Goal: Task Accomplishment & Management: Manage account settings

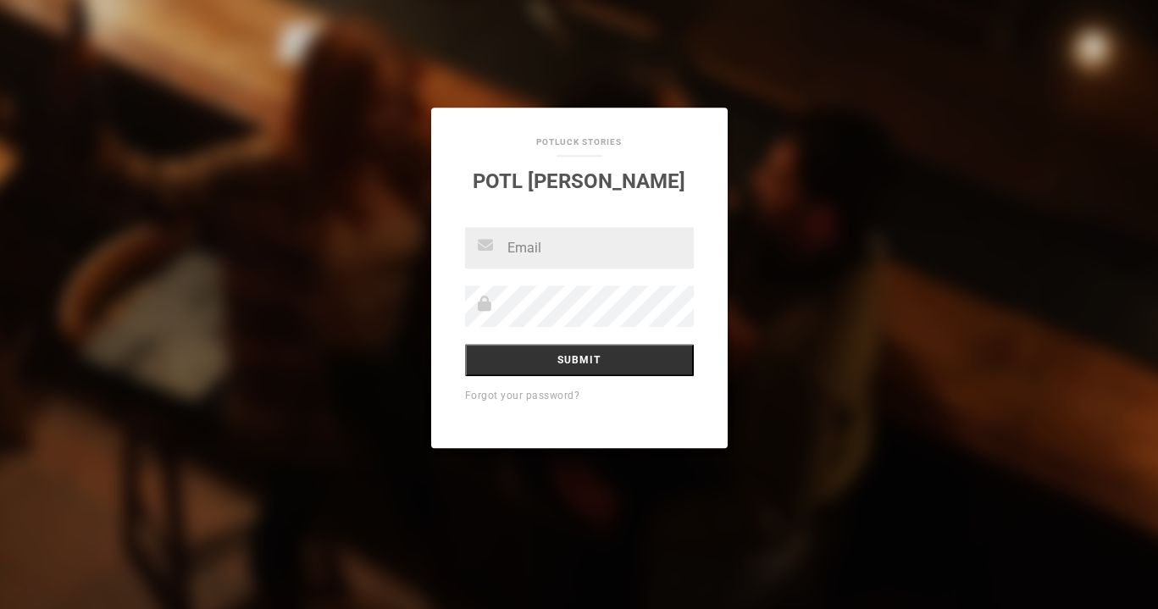
type input "[EMAIL_ADDRESS][DOMAIN_NAME]"
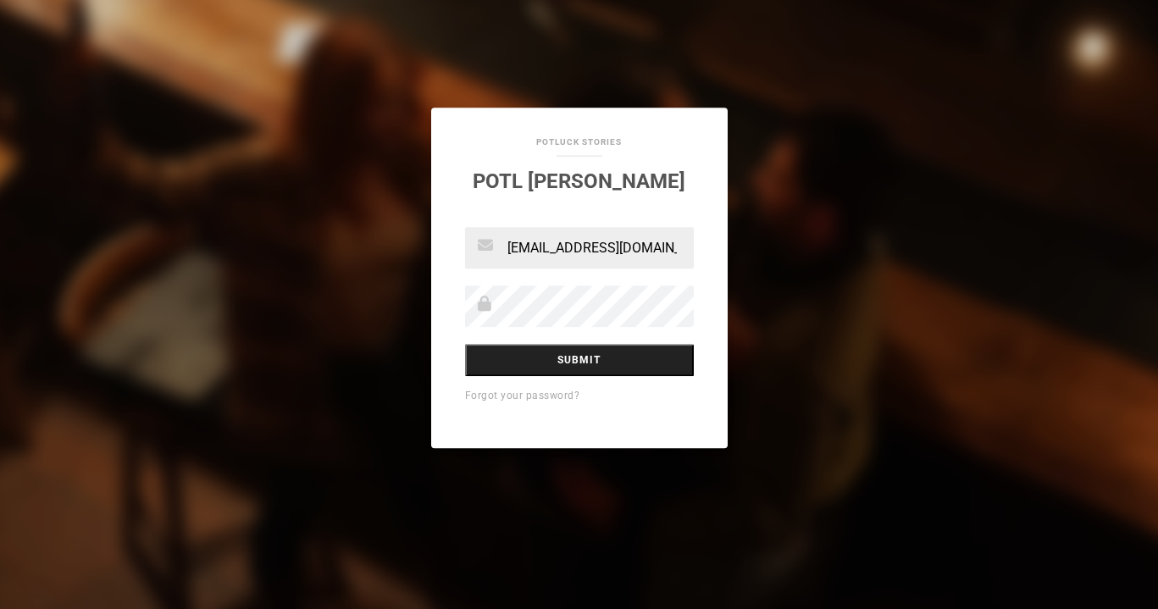
click at [580, 355] on input "Submit" at bounding box center [579, 360] width 229 height 32
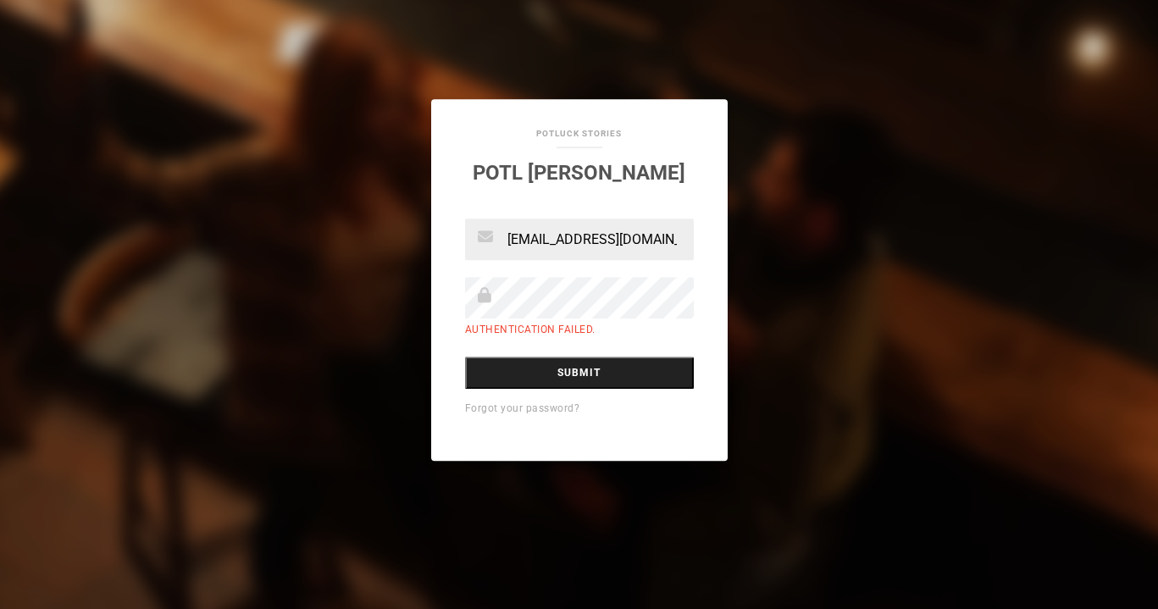
click at [583, 367] on input "Submit" at bounding box center [579, 373] width 229 height 32
click at [571, 371] on input "Submit" at bounding box center [579, 373] width 229 height 32
click at [369, 318] on div "Potluck Stories POTL Rozon taracplain@yahoo.ca Authentication failed. Submit Fo…" at bounding box center [579, 304] width 1158 height 609
click at [222, 196] on div "Potluck Stories POTL Rozon taracplain@yahoo.ca Authentication failed. Submit Fo…" at bounding box center [579, 304] width 1158 height 609
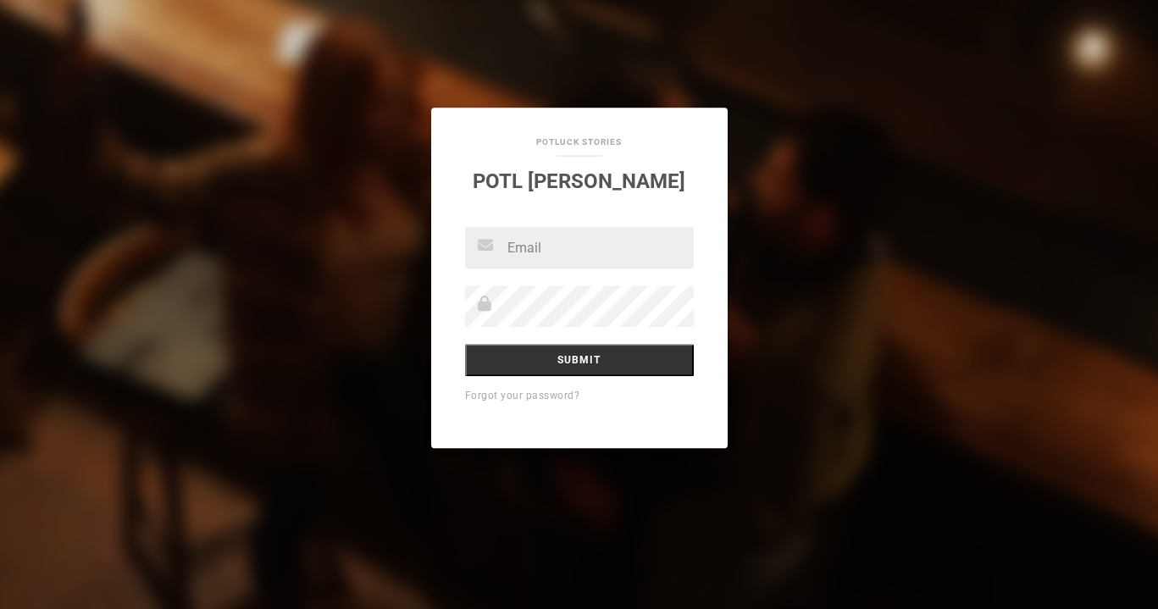
type input "[EMAIL_ADDRESS][DOMAIN_NAME]"
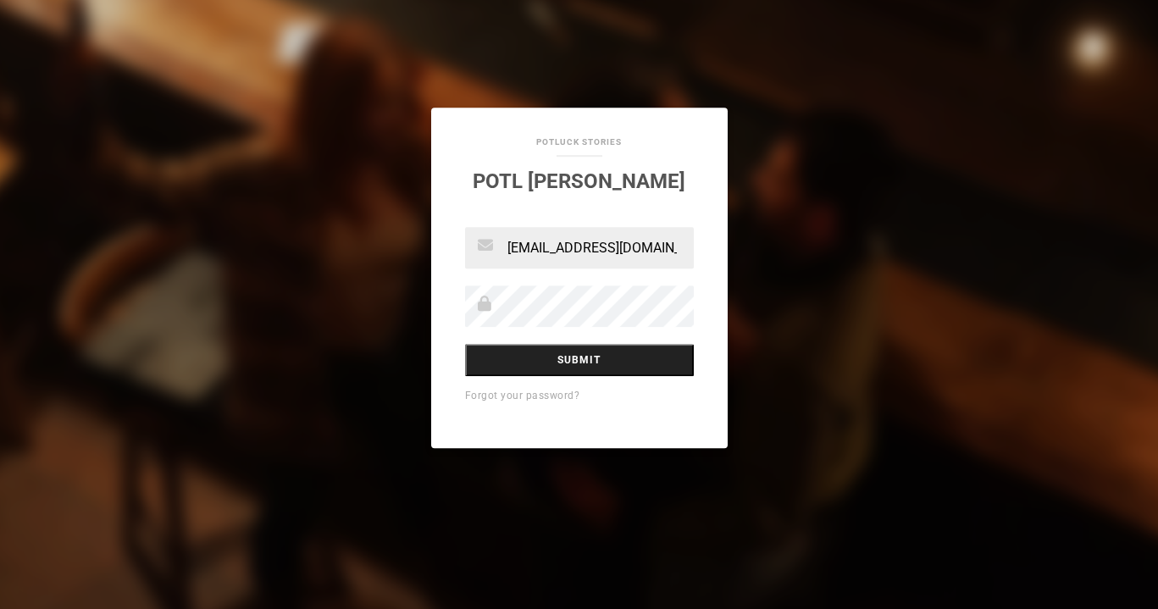
click at [585, 360] on input "Submit" at bounding box center [579, 360] width 229 height 32
